Goal: Navigation & Orientation: Find specific page/section

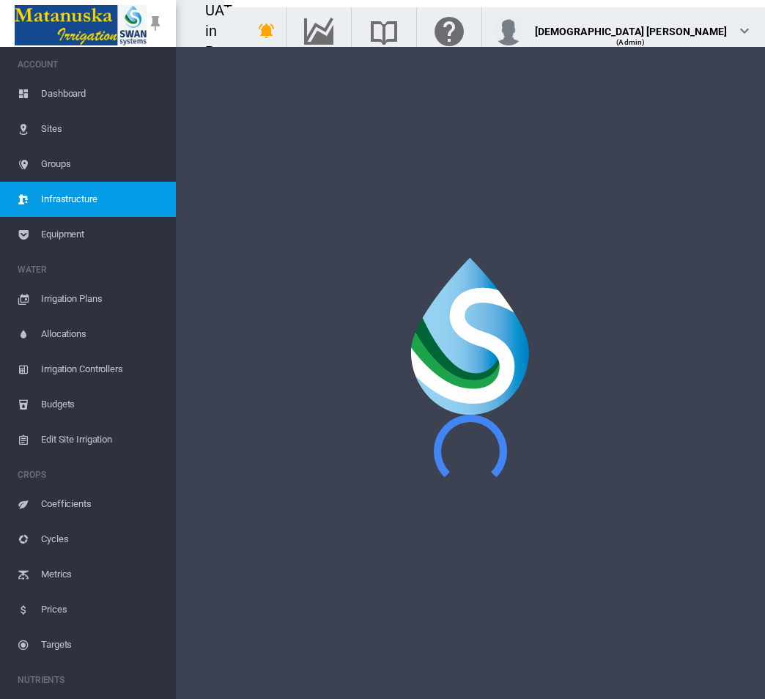
click at [93, 86] on span "Dashboard" at bounding box center [102, 93] width 123 height 35
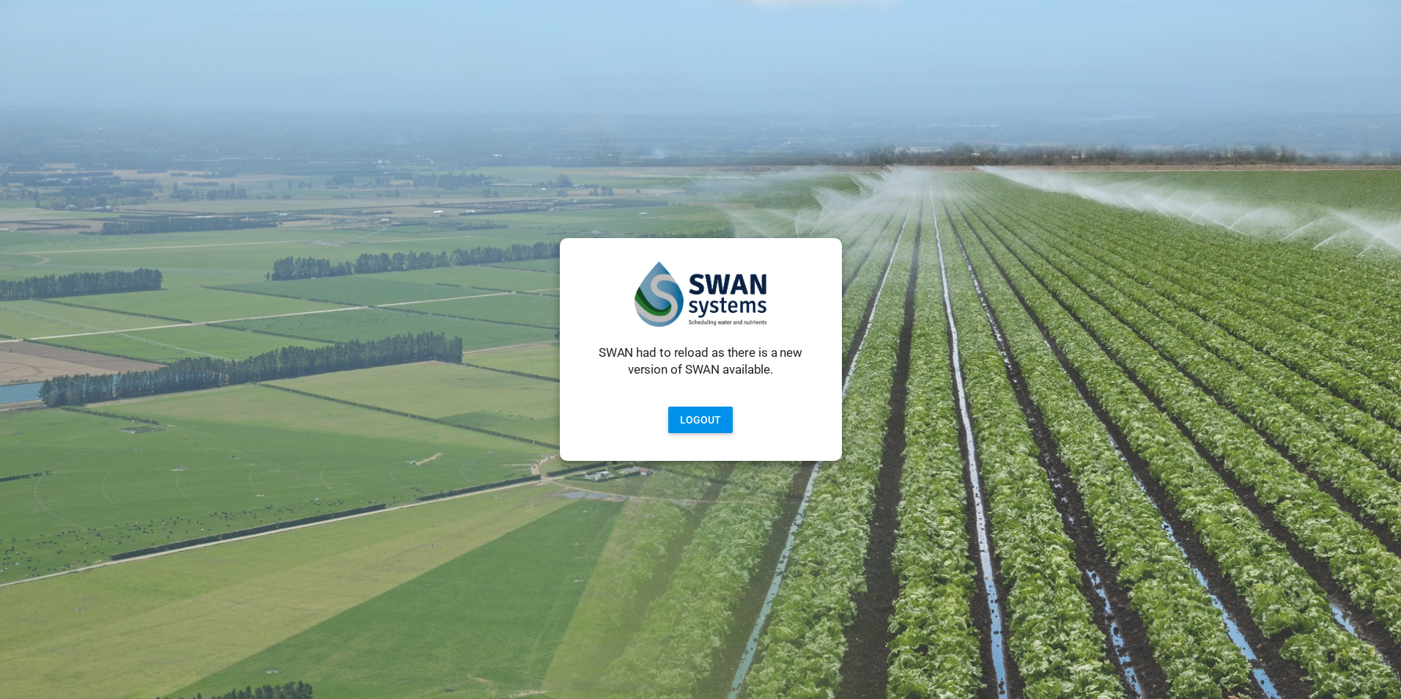
click at [698, 415] on button "Logout" at bounding box center [700, 420] width 64 height 26
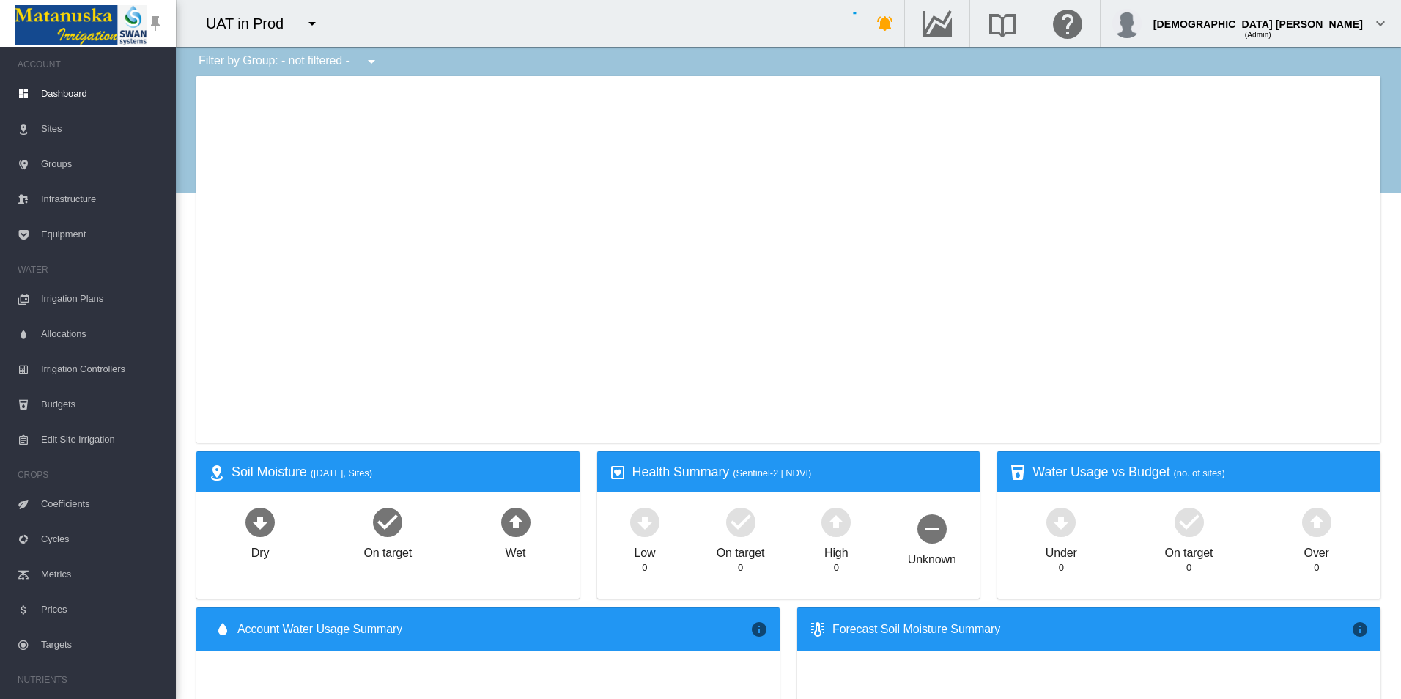
type input "**********"
